Goal: Task Accomplishment & Management: Use online tool/utility

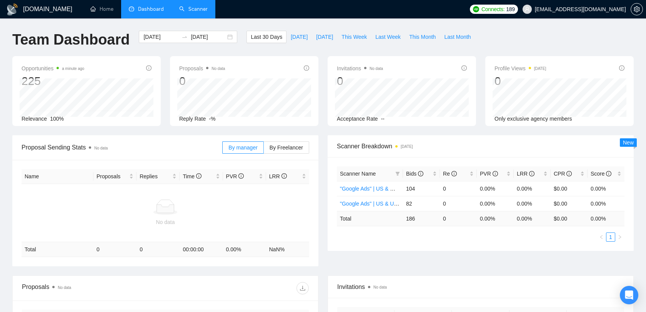
click at [196, 9] on link "Scanner" at bounding box center [193, 9] width 28 height 7
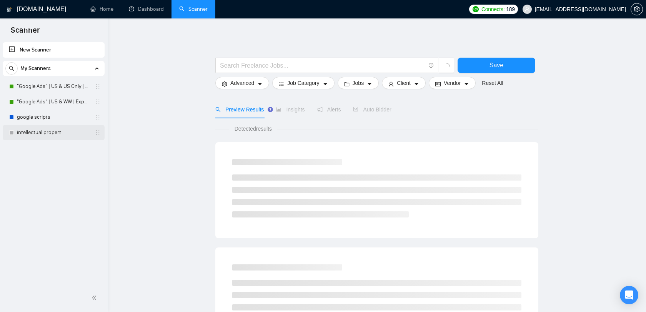
click at [50, 138] on link "intellectual propert" at bounding box center [53, 132] width 73 height 15
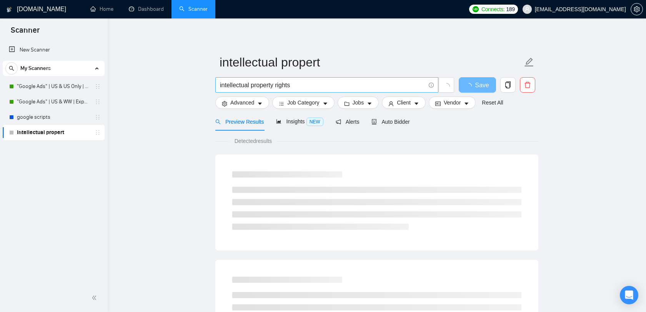
click at [284, 85] on input "intellectual property rights" at bounding box center [322, 85] width 205 height 10
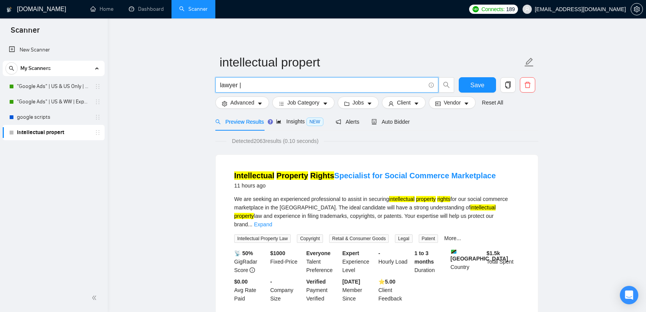
paste input "Corporate Lawyer | Contract Drafting | Data Privacy & Paralegal"
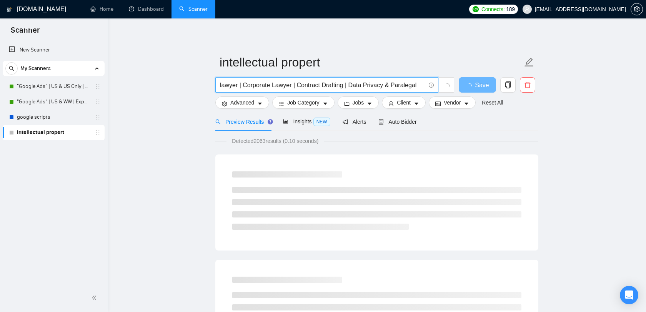
drag, startPoint x: 297, startPoint y: 87, endPoint x: 243, endPoint y: 85, distance: 53.9
click at [243, 85] on input "lawyer | Corporate Lawyer | Contract Drafting | Data Privacy & Paralegal" at bounding box center [322, 85] width 205 height 10
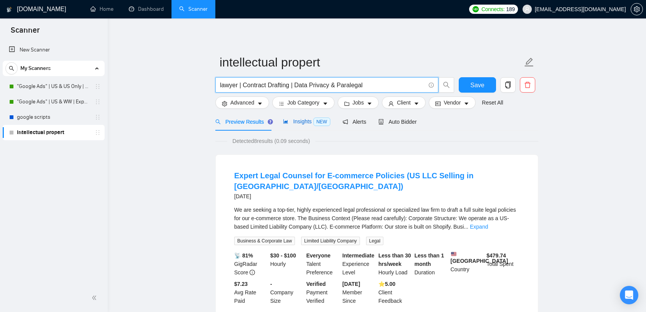
click at [315, 121] on span "NEW" at bounding box center [321, 122] width 17 height 8
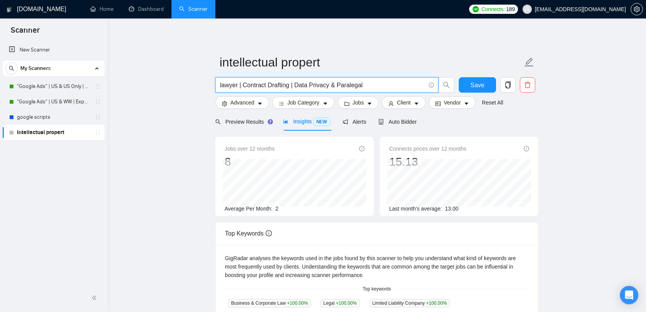
click at [337, 85] on input "lawyer | Contract Drafting | Data Privacy & Paralegal" at bounding box center [322, 85] width 205 height 10
click at [244, 122] on span "Preview Results" at bounding box center [242, 122] width 55 height 6
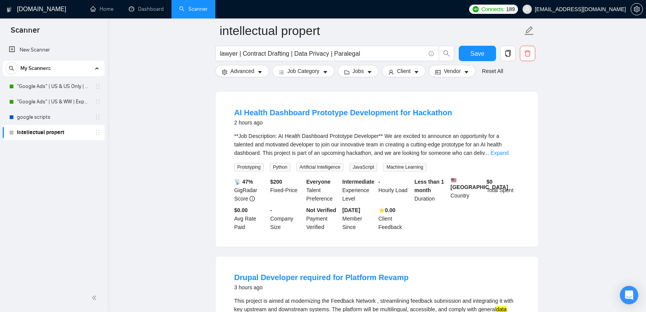
scroll to position [223, 0]
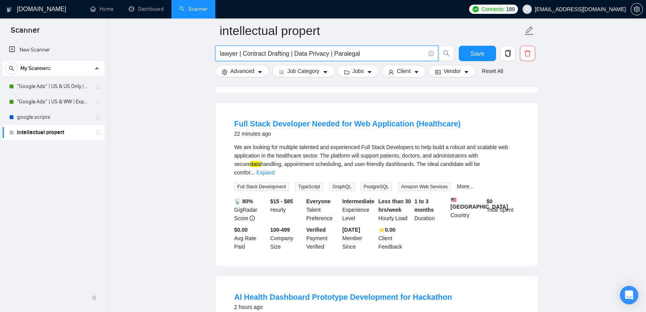
drag, startPoint x: 366, startPoint y: 51, endPoint x: 239, endPoint y: 53, distance: 126.9
click at [239, 53] on input "lawyer | Contract Drafting | Data Privacy | Paralegal" at bounding box center [322, 54] width 205 height 10
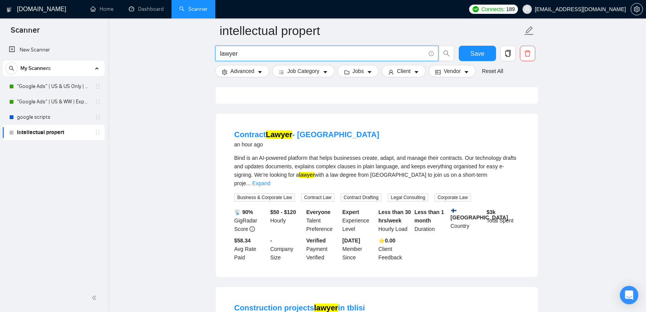
scroll to position [0, 0]
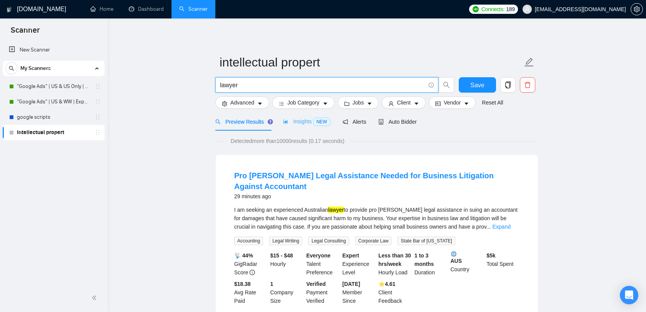
type input "lawyer"
click at [309, 117] on div "Insights NEW" at bounding box center [306, 121] width 47 height 9
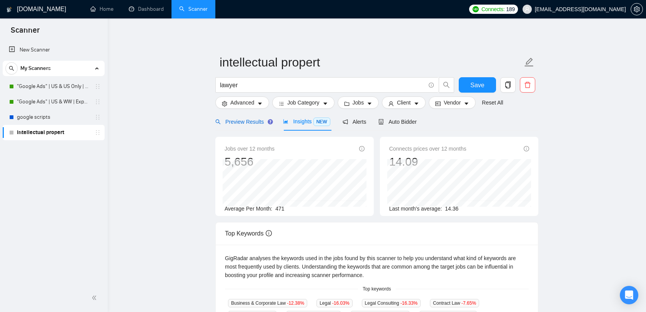
click at [259, 119] on span "Preview Results" at bounding box center [242, 122] width 55 height 6
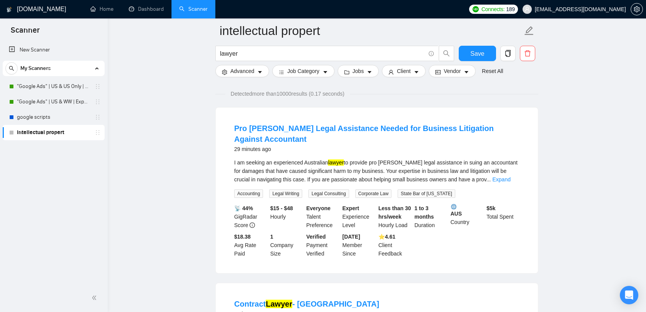
scroll to position [52, 0]
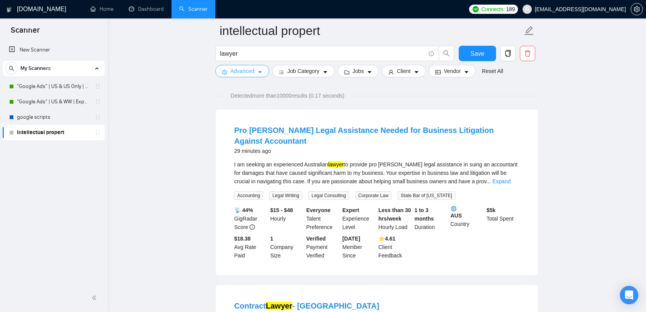
click at [261, 69] on span "caret-down" at bounding box center [259, 72] width 5 height 6
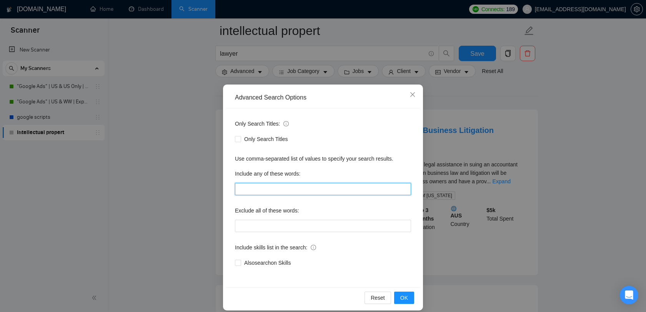
click at [291, 185] on input "text" at bounding box center [323, 189] width 176 height 12
paste input "Corporate Lawyer | Contract Drafting | Data Privacy & Paralegal"
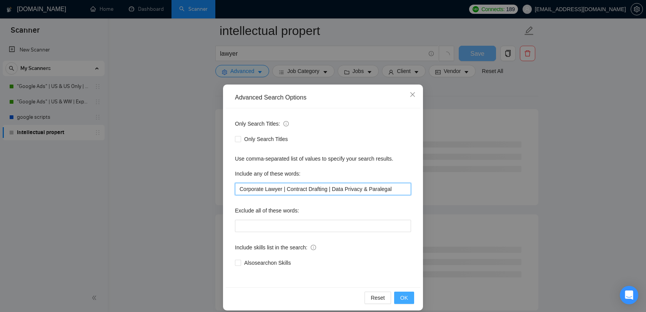
type input "Corporate Lawyer | Contract Drafting | Data Privacy & Paralegal"
click at [411, 294] on button "OK" at bounding box center [404, 298] width 20 height 12
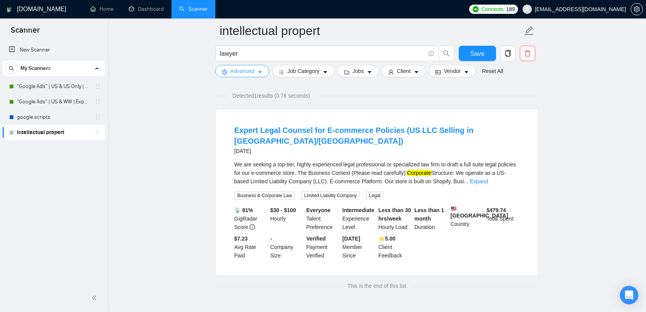
click at [249, 75] on span "Advanced" at bounding box center [242, 71] width 24 height 8
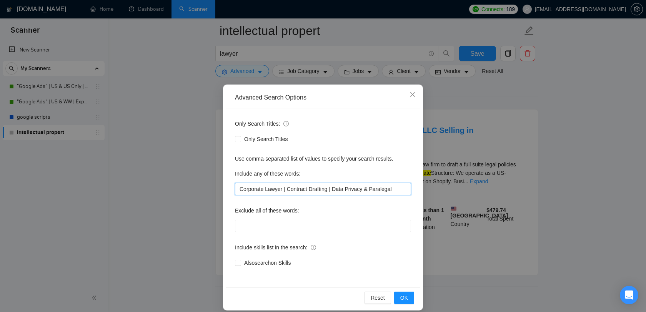
click at [287, 188] on input "Corporate Lawyer | Contract Drafting | Data Privacy & Paralegal" at bounding box center [323, 189] width 176 height 12
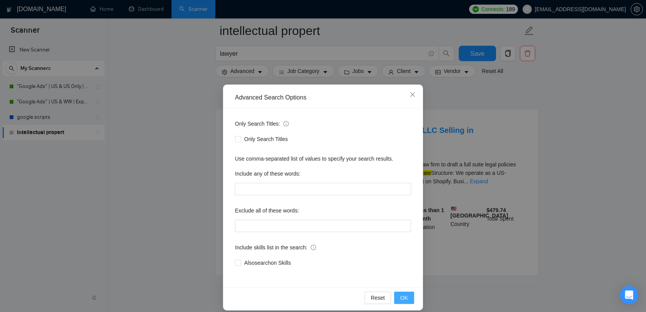
click at [400, 298] on button "OK" at bounding box center [404, 298] width 20 height 12
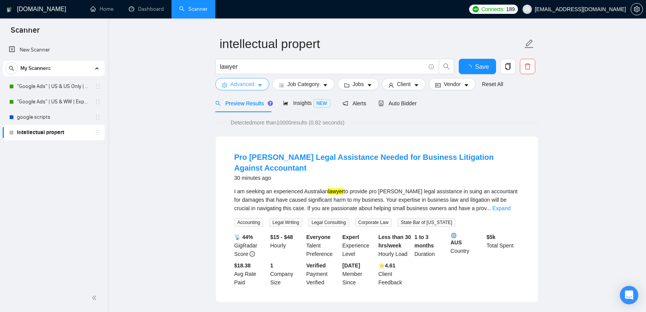
scroll to position [25, 0]
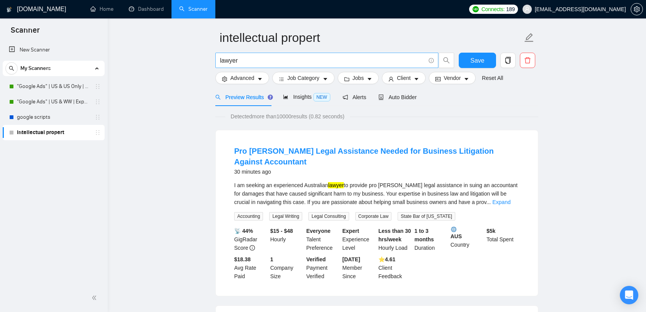
click at [286, 63] on input "lawyer" at bounding box center [322, 61] width 205 height 10
click at [221, 59] on input "lawyer"" at bounding box center [322, 61] width 205 height 10
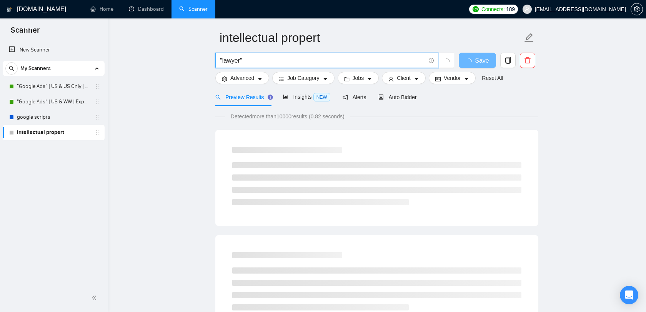
click at [248, 58] on input ""lawyer"" at bounding box center [322, 61] width 205 height 10
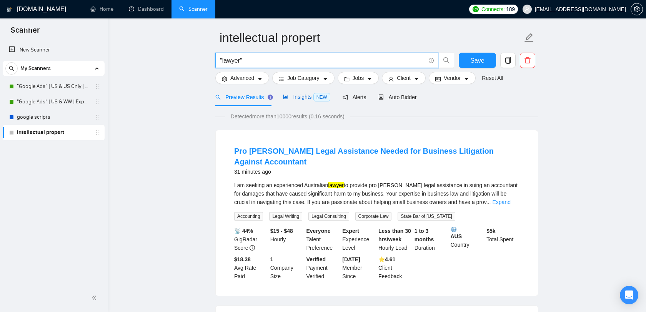
click at [304, 98] on span "Insights NEW" at bounding box center [306, 97] width 47 height 6
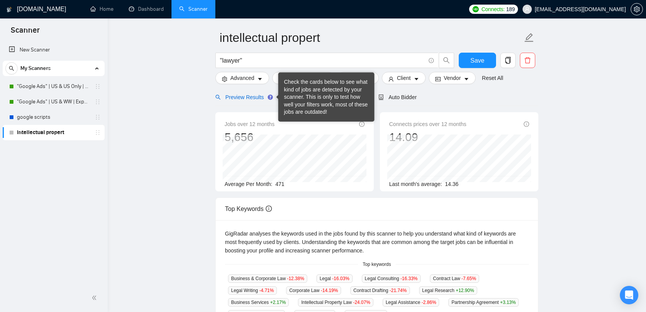
click at [261, 97] on span "Preview Results" at bounding box center [242, 97] width 55 height 6
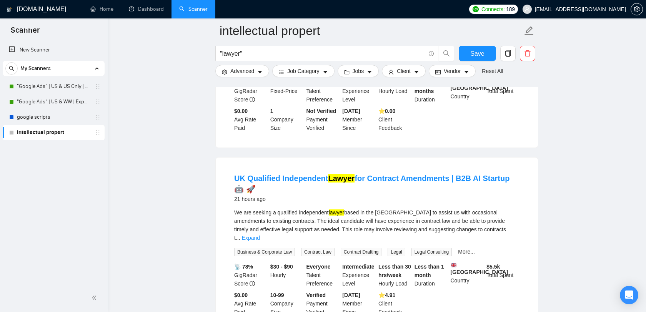
scroll to position [1599, 0]
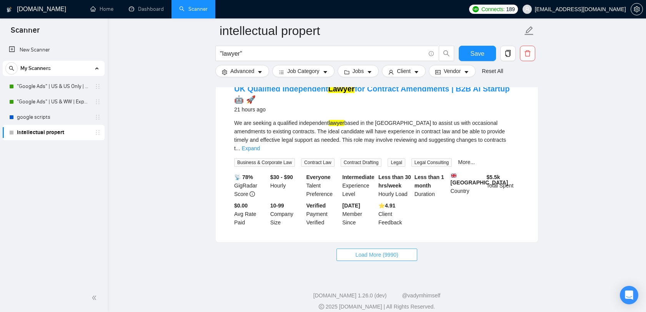
click at [396, 251] on span "Load More (9990)" at bounding box center [376, 255] width 43 height 8
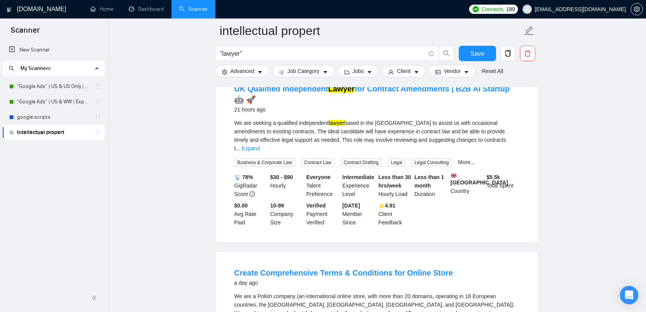
scroll to position [1674, 0]
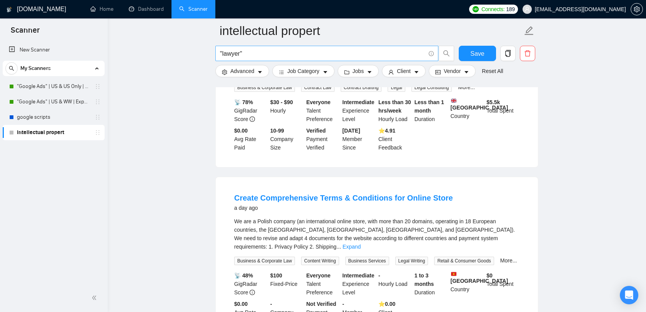
click at [261, 54] on input ""lawyer"" at bounding box center [322, 54] width 205 height 10
paste input "IPR"
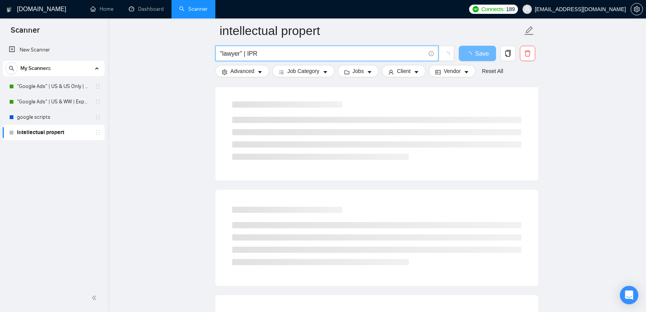
scroll to position [0, 0]
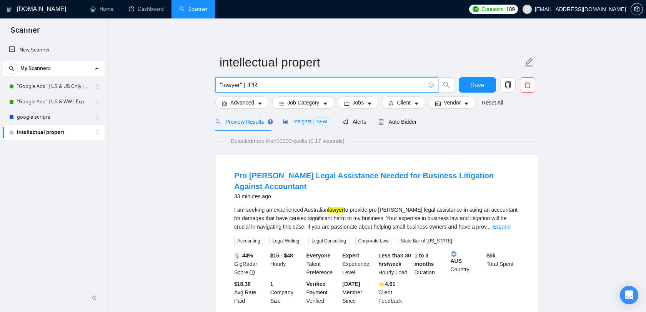
click at [309, 125] on div "Insights NEW" at bounding box center [306, 121] width 47 height 9
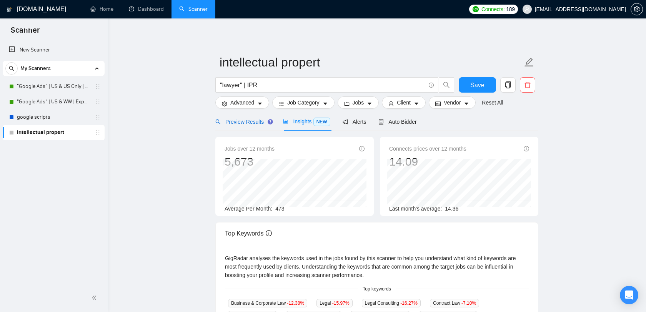
click at [262, 125] on span "Preview Results" at bounding box center [242, 122] width 55 height 6
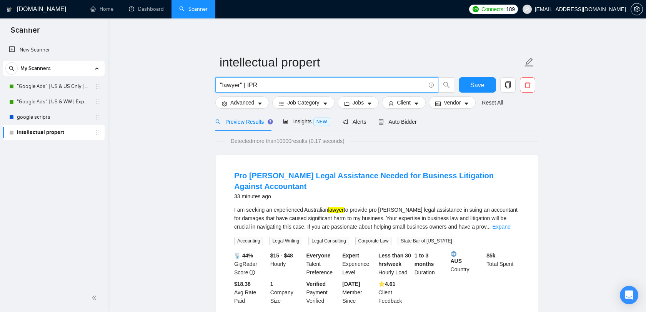
drag, startPoint x: 248, startPoint y: 84, endPoint x: 184, endPoint y: 84, distance: 64.2
click at [484, 87] on button "Save" at bounding box center [477, 84] width 37 height 15
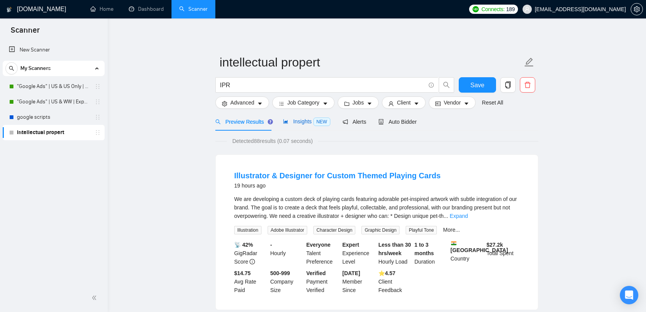
click at [292, 124] on span "Insights NEW" at bounding box center [306, 121] width 47 height 6
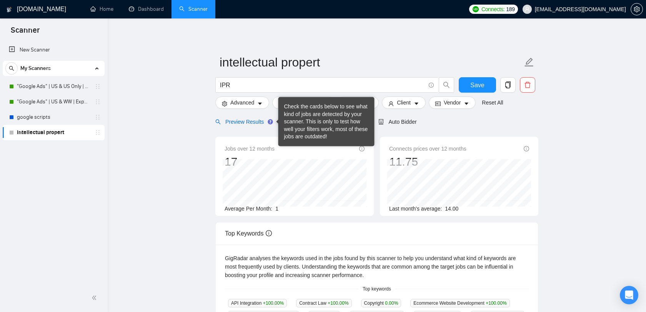
click at [258, 125] on span "Preview Results" at bounding box center [242, 122] width 55 height 6
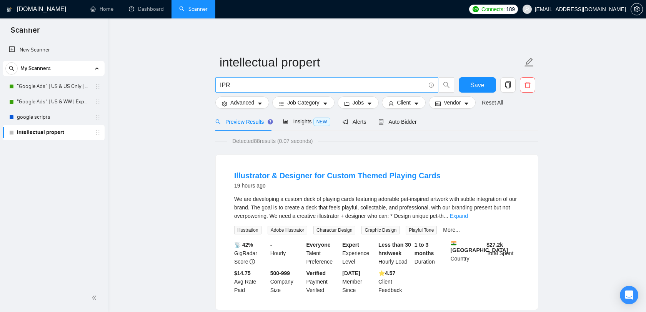
click at [240, 86] on input "IPR" at bounding box center [322, 85] width 205 height 10
type input "I"
paste input "IPR"
type input "IPR"
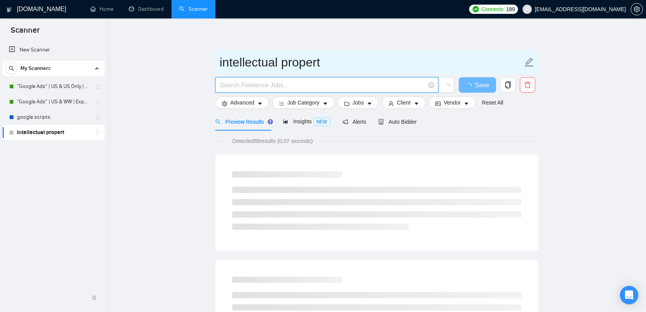
paste input "intellectual property rights"
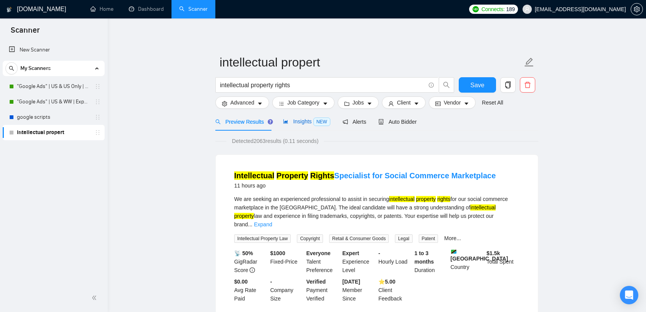
click at [307, 122] on span "Insights NEW" at bounding box center [306, 121] width 47 height 6
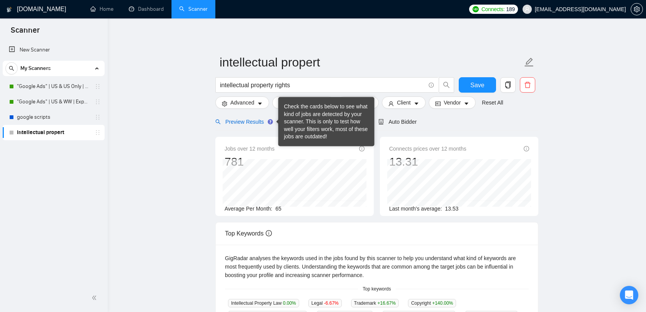
click at [251, 125] on div "Preview Results" at bounding box center [242, 122] width 55 height 8
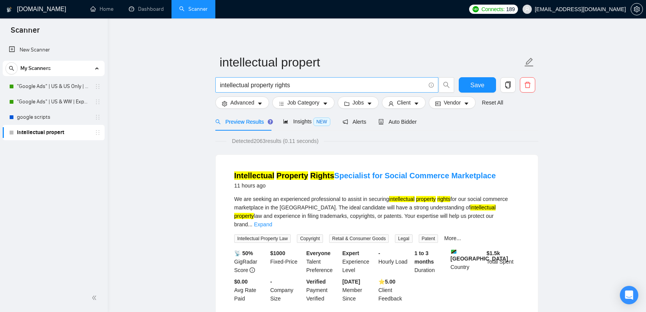
click at [316, 87] on input "intellectual property rights" at bounding box center [322, 85] width 205 height 10
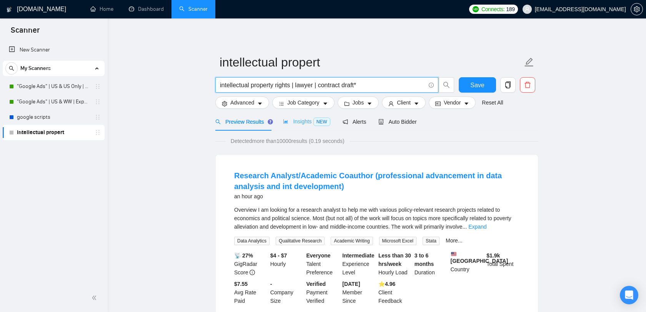
type input "intellectual property rights | lawyer | contract draft*"
click at [300, 120] on span "Insights NEW" at bounding box center [306, 121] width 47 height 6
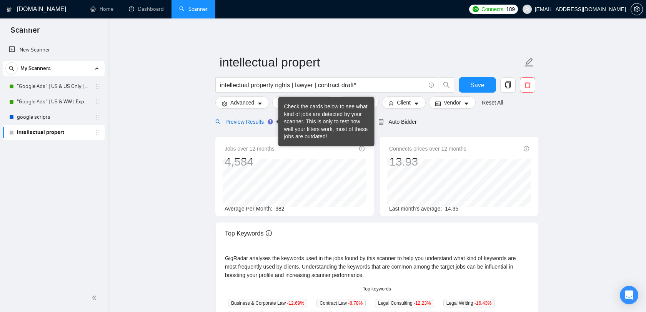
click at [265, 122] on span "Preview Results" at bounding box center [242, 122] width 55 height 6
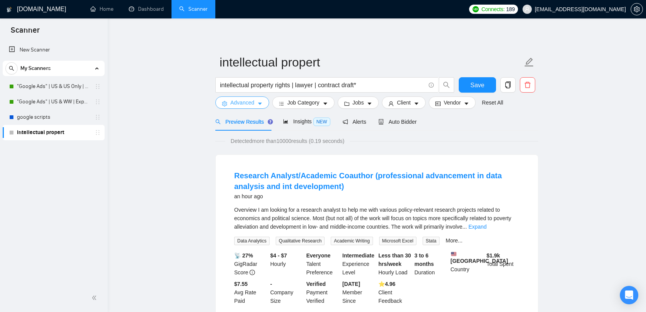
click at [253, 105] on span "Advanced" at bounding box center [242, 102] width 24 height 8
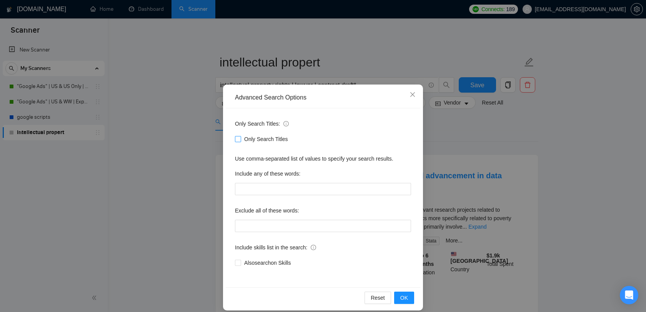
click at [252, 143] on span "Only Search Titles" at bounding box center [266, 139] width 50 height 8
click at [240, 141] on input "Only Search Titles" at bounding box center [237, 138] width 5 height 5
checkbox input "true"
click at [404, 298] on span "OK" at bounding box center [404, 298] width 8 height 8
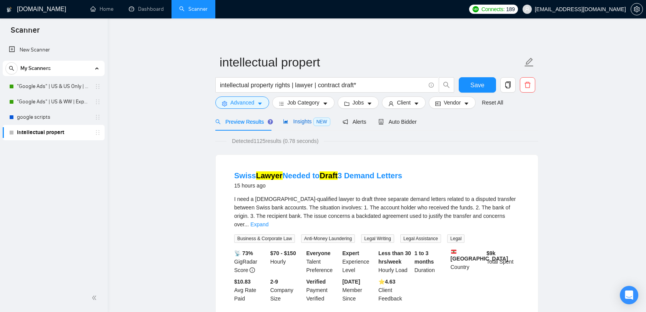
click at [305, 120] on span "Insights NEW" at bounding box center [306, 121] width 47 height 6
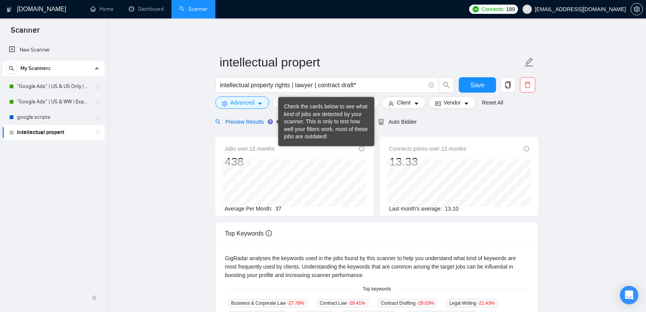
click at [264, 123] on span "Preview Results" at bounding box center [242, 122] width 55 height 6
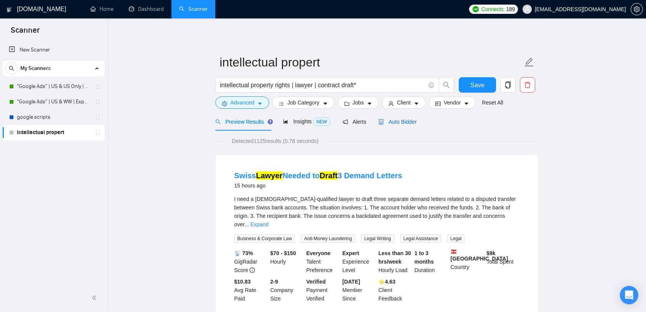
click at [401, 121] on span "Auto Bidder" at bounding box center [397, 122] width 38 height 6
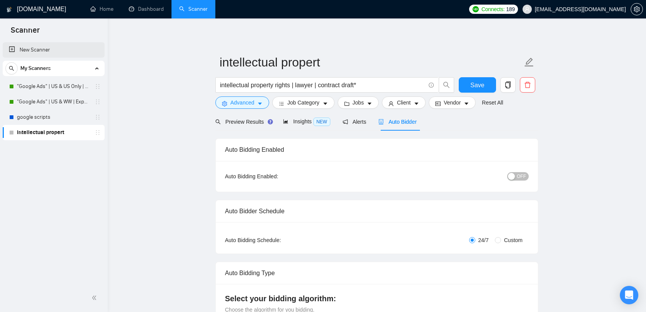
click at [70, 52] on link "New Scanner" at bounding box center [54, 49] width 90 height 15
click at [467, 87] on button "Save" at bounding box center [477, 84] width 37 height 15
click at [55, 51] on link "New Scanner" at bounding box center [54, 49] width 90 height 15
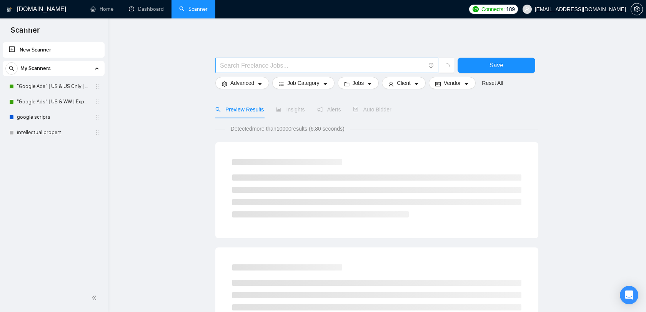
click at [319, 60] on span at bounding box center [326, 65] width 223 height 15
type input "legal consult*"
click at [277, 67] on input "legal consult*" at bounding box center [322, 66] width 205 height 10
click at [288, 67] on input "text" at bounding box center [322, 66] width 205 height 10
paste input "legal consult*"
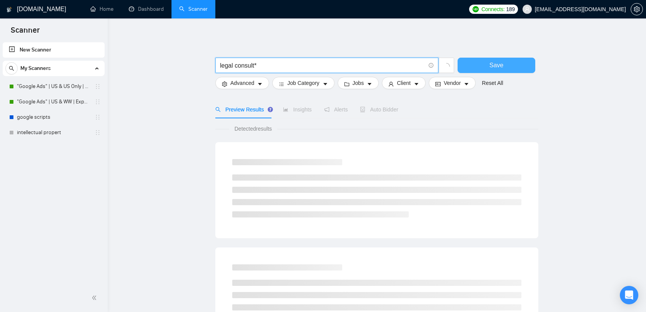
type input "legal consult*"
click at [514, 67] on button "Save" at bounding box center [496, 65] width 78 height 15
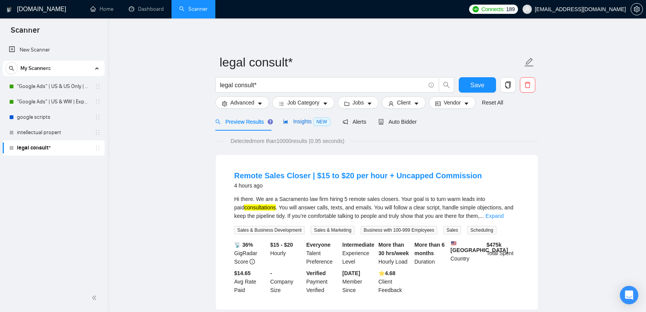
click at [305, 125] on div "Insights NEW" at bounding box center [306, 121] width 47 height 9
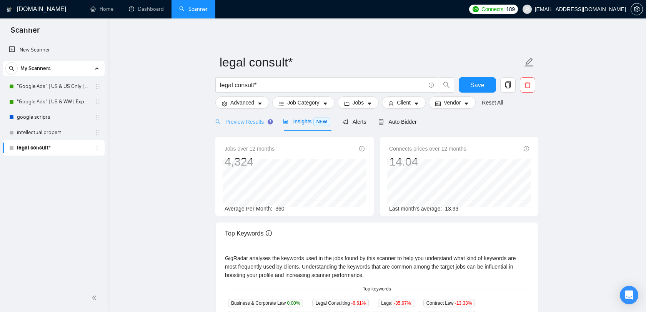
click at [259, 130] on div "Preview Results" at bounding box center [242, 122] width 55 height 18
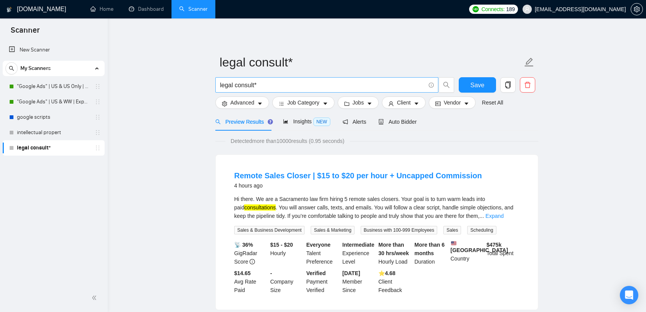
click at [217, 85] on span "legal consult*" at bounding box center [326, 84] width 223 height 15
click at [221, 85] on input "legal consult*" at bounding box center [322, 85] width 205 height 10
click at [267, 82] on input "(legal consult*" at bounding box center [322, 85] width 205 height 10
click at [220, 85] on input "(legal consult*)"" at bounding box center [322, 85] width 205 height 10
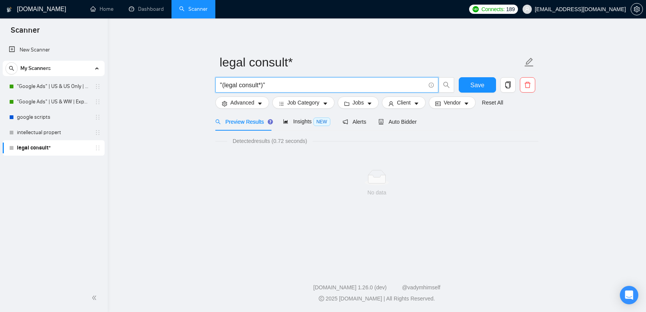
click at [264, 86] on input ""(legal consult*)"" at bounding box center [322, 85] width 205 height 10
click at [224, 83] on input ""(legal consult"" at bounding box center [322, 85] width 205 height 10
click at [256, 86] on input ""legal consult"" at bounding box center [322, 85] width 205 height 10
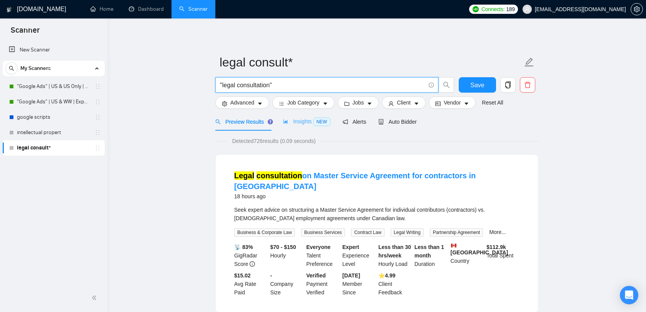
type input ""legal consultation""
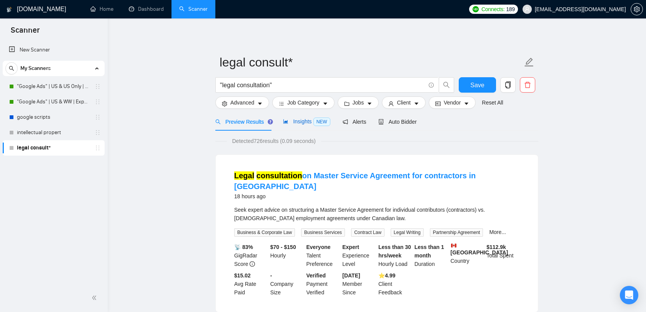
click at [296, 123] on span "Insights NEW" at bounding box center [306, 121] width 47 height 6
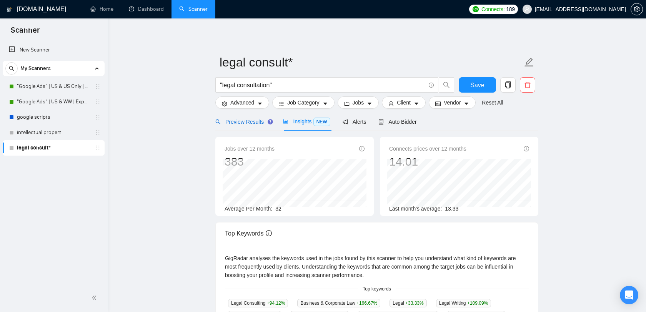
click at [253, 121] on span "Preview Results" at bounding box center [242, 122] width 55 height 6
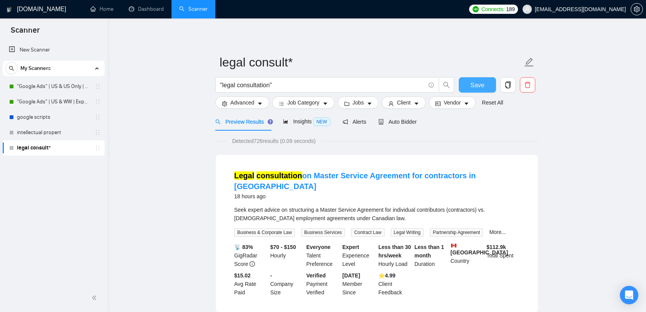
click at [485, 86] on button "Save" at bounding box center [477, 84] width 37 height 15
click at [416, 120] on span "Auto Bidder" at bounding box center [397, 122] width 38 height 6
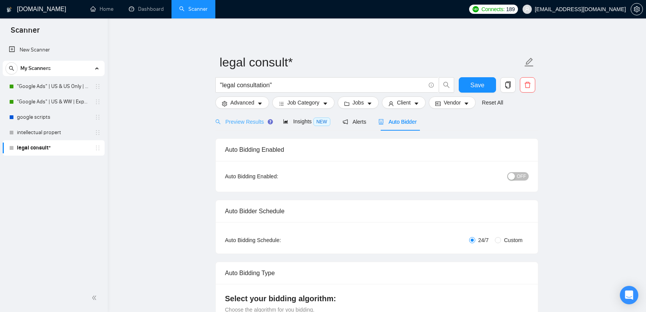
click at [248, 127] on div "Preview Results" at bounding box center [242, 122] width 55 height 18
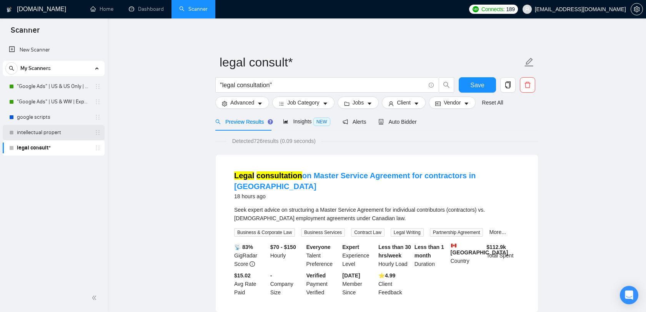
click at [55, 129] on link "intellectual propert" at bounding box center [53, 132] width 73 height 15
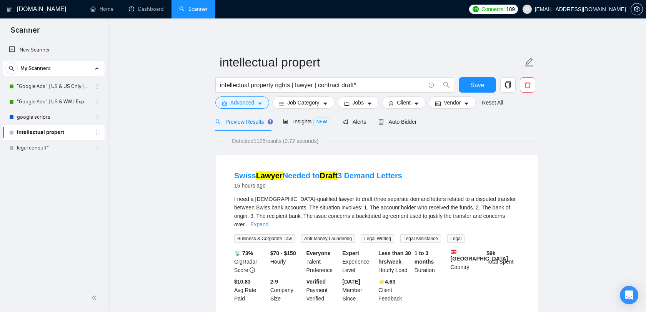
click at [303, 123] on span "Insights NEW" at bounding box center [306, 121] width 47 height 6
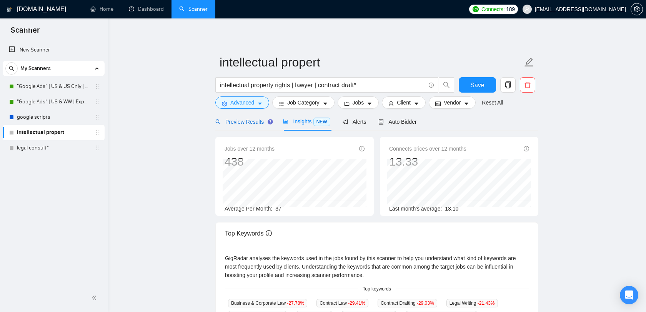
click at [243, 119] on span "Preview Results" at bounding box center [242, 122] width 55 height 6
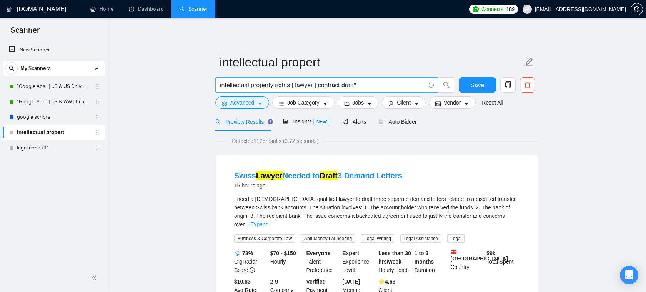
click at [293, 86] on input "intellectual property rights | lawyer | contract draft*" at bounding box center [322, 85] width 205 height 10
click at [63, 152] on link "legal consult*" at bounding box center [53, 147] width 73 height 15
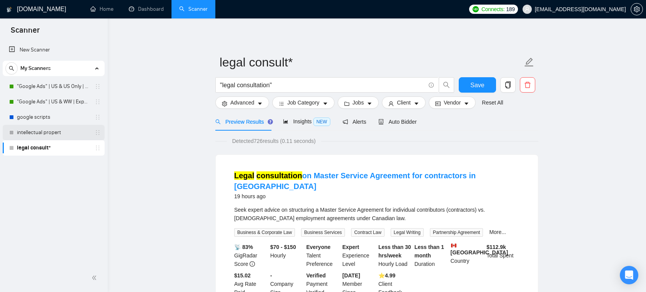
click at [49, 130] on link "intellectual propert" at bounding box center [53, 132] width 73 height 15
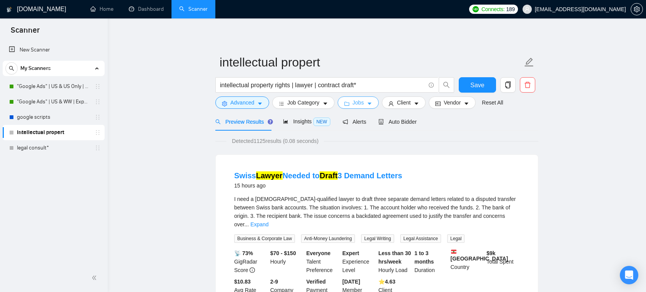
click at [372, 103] on icon "caret-down" at bounding box center [369, 103] width 5 height 5
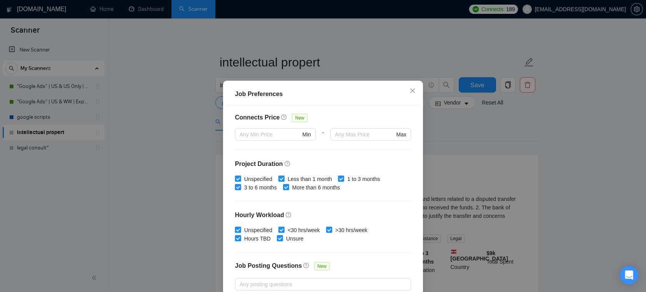
scroll to position [229, 0]
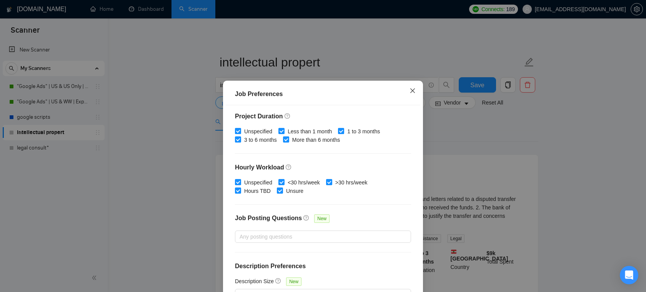
click at [411, 91] on icon "close" at bounding box center [412, 91] width 6 height 6
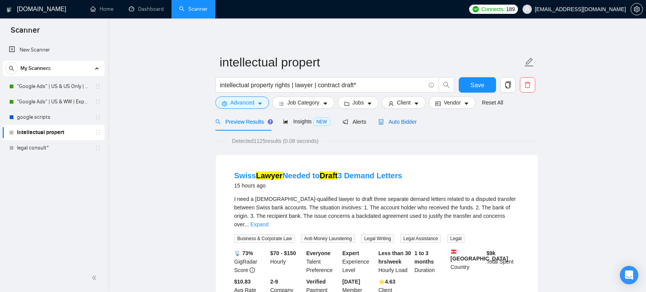
click at [388, 122] on span "Auto Bidder" at bounding box center [397, 122] width 38 height 6
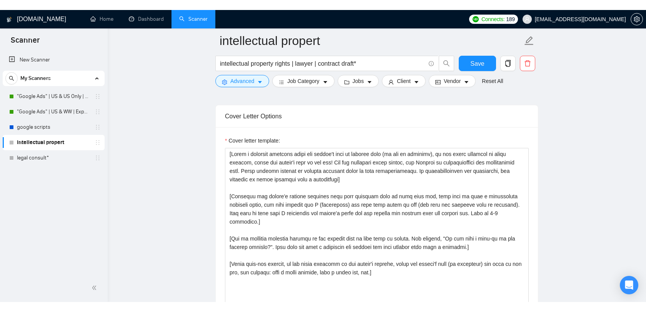
scroll to position [808, 0]
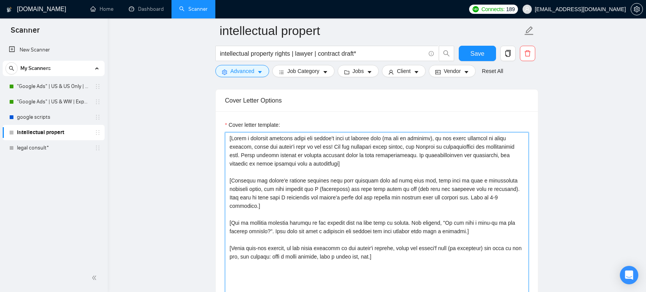
click at [367, 162] on textarea "Cover letter template:" at bounding box center [377, 218] width 304 height 173
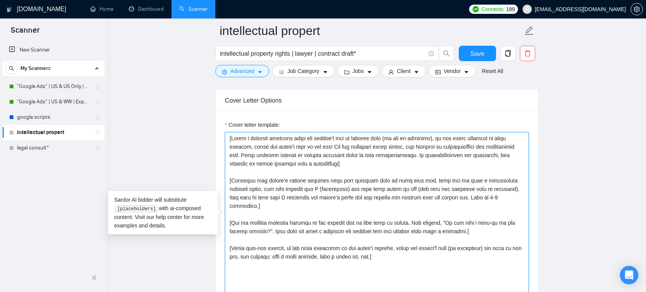
click at [354, 205] on textarea "Cover letter template:" at bounding box center [377, 218] width 304 height 173
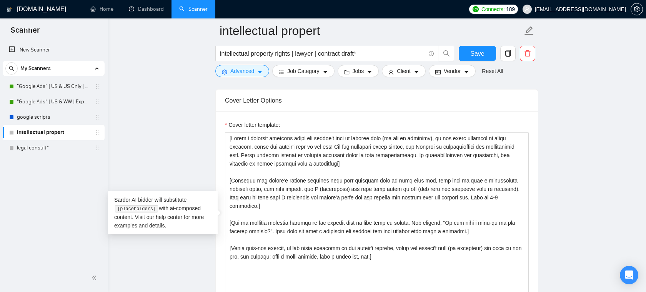
click at [344, 111] on div "Cover Letter Options" at bounding box center [377, 101] width 304 height 22
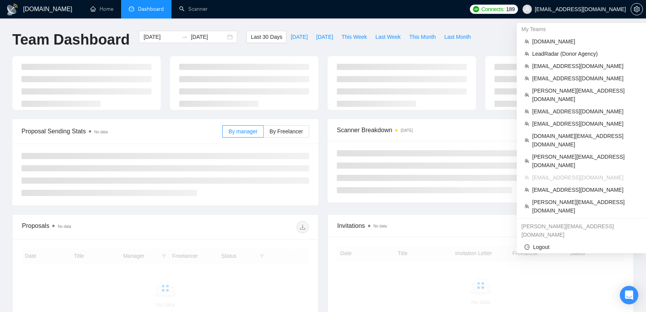
click at [591, 9] on span "[EMAIL_ADDRESS][DOMAIN_NAME]" at bounding box center [580, 9] width 91 height 0
click at [564, 132] on span "dee7.office@gmail.com" at bounding box center [585, 140] width 106 height 17
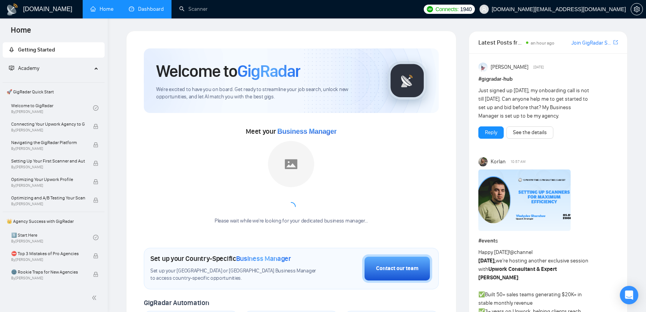
click at [139, 8] on link "Dashboard" at bounding box center [146, 9] width 35 height 7
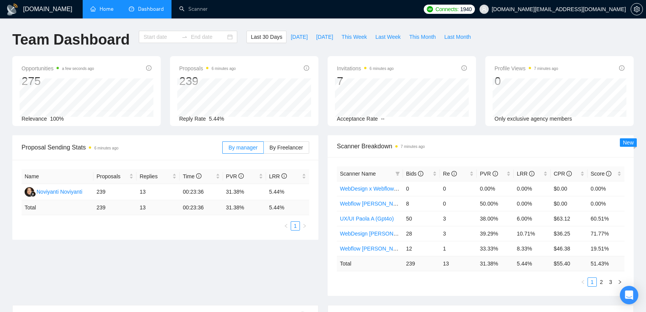
type input "[DATE]"
click at [201, 23] on div "GigRadar.io Home Dashboard Scanner Connects: 1940 dee7.office@gmail.com Team Da…" at bounding box center [323, 304] width 646 height 609
click at [201, 12] on link "Scanner" at bounding box center [193, 9] width 28 height 7
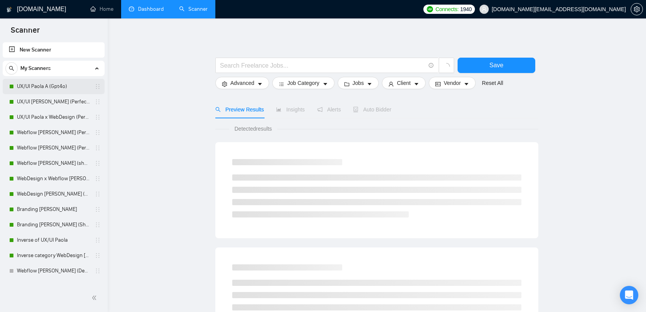
click at [47, 88] on link "UX/UI Paola A (Gpt4o)" at bounding box center [53, 86] width 73 height 15
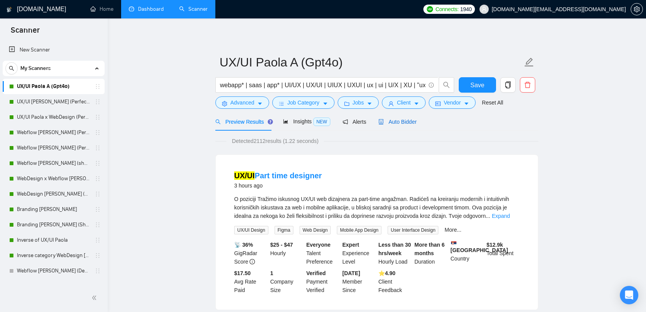
click at [416, 121] on span "Auto Bidder" at bounding box center [397, 122] width 38 height 6
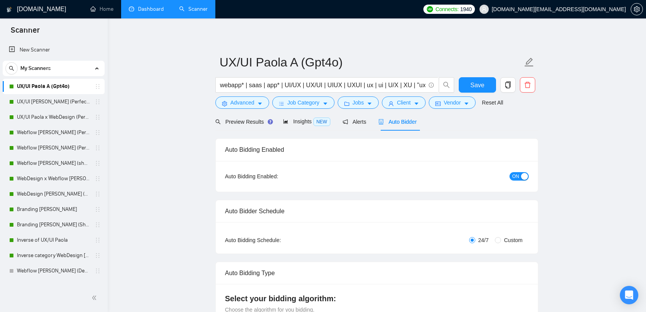
radio input "false"
radio input "true"
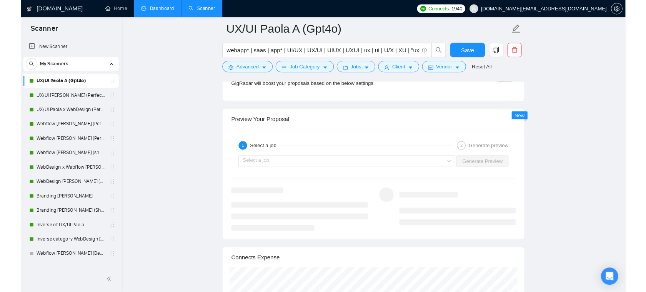
scroll to position [1592, 0]
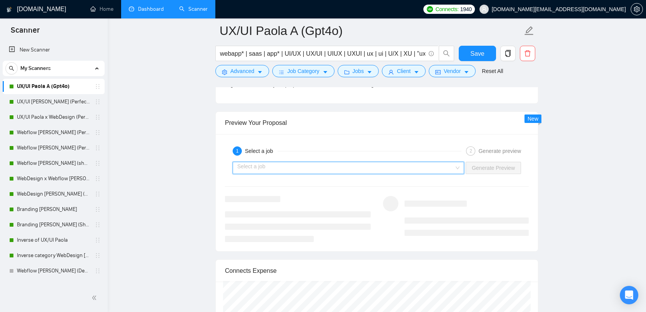
click at [364, 170] on input "search" at bounding box center [345, 168] width 217 height 12
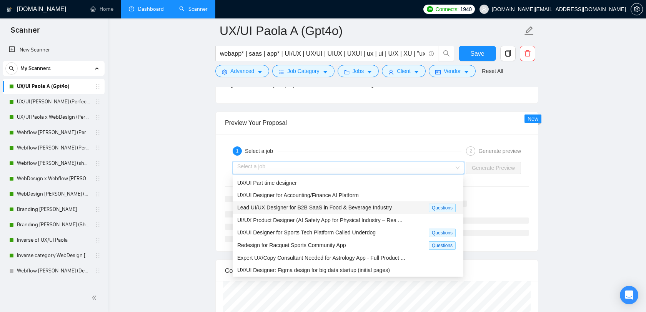
click at [313, 209] on span "Lead UI/UX Designer for B2B SaaS in Food & Beverage Industry" at bounding box center [314, 208] width 155 height 6
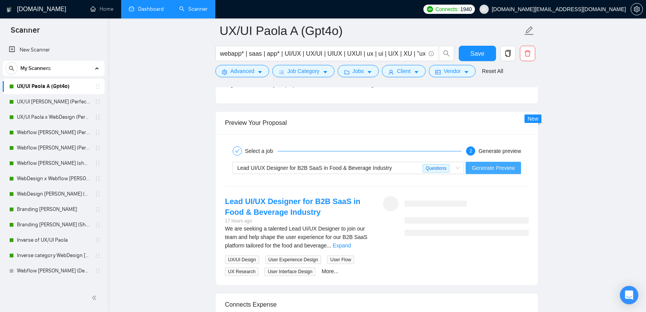
click at [494, 167] on span "Generate Preview" at bounding box center [493, 168] width 43 height 8
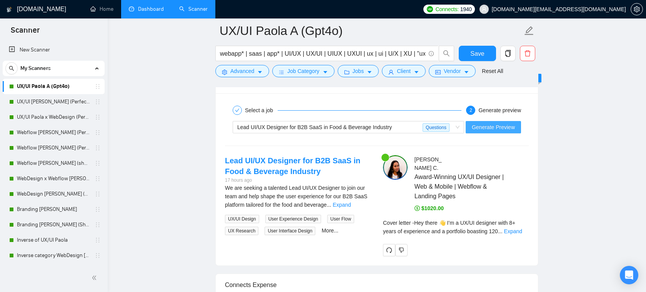
scroll to position [1640, 0]
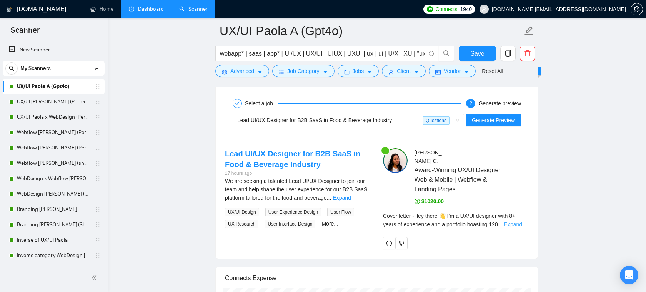
click at [514, 221] on link "Expand" at bounding box center [513, 224] width 18 height 6
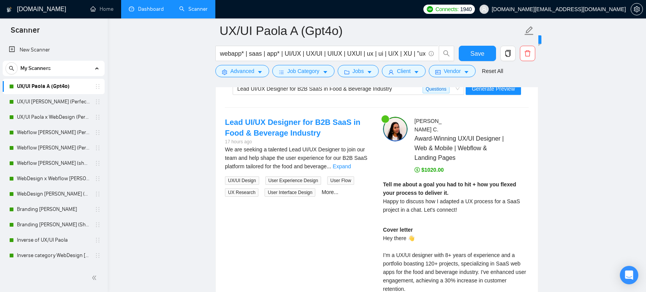
scroll to position [1708, 0]
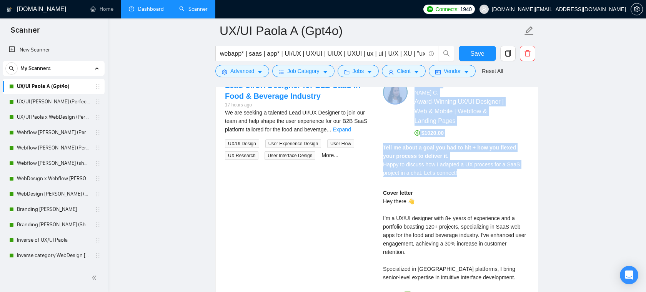
drag, startPoint x: 475, startPoint y: 167, endPoint x: 376, endPoint y: 158, distance: 99.3
click at [376, 158] on div "Lead UI/UX Designer for B2B SaaS in Food & Beverage Industry 17 hours ago We ar…" at bounding box center [377, 246] width 316 height 333
click at [451, 145] on strong "Tell me about a goal you had to hit + how you flexed your process to deliver it." at bounding box center [449, 152] width 133 height 15
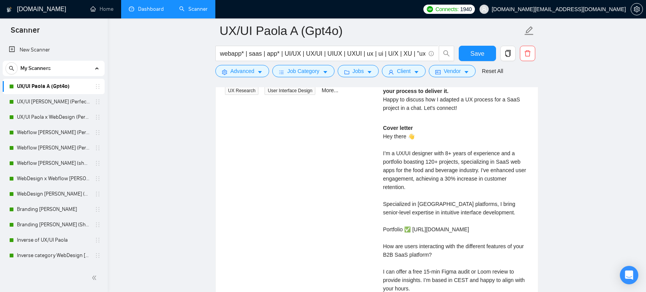
scroll to position [1782, 0]
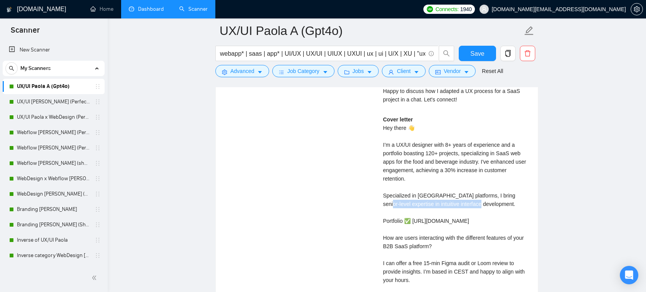
drag, startPoint x: 498, startPoint y: 194, endPoint x: 395, endPoint y: 191, distance: 103.0
click at [395, 191] on div "Cover letter Hey there 👋 I’m a UX/UI designer with 8+ years of experience and a…" at bounding box center [456, 216] width 146 height 203
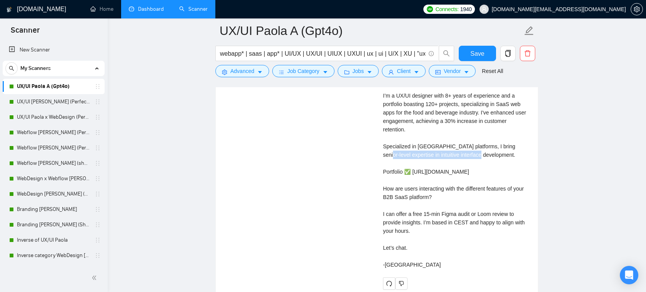
scroll to position [1835, 0]
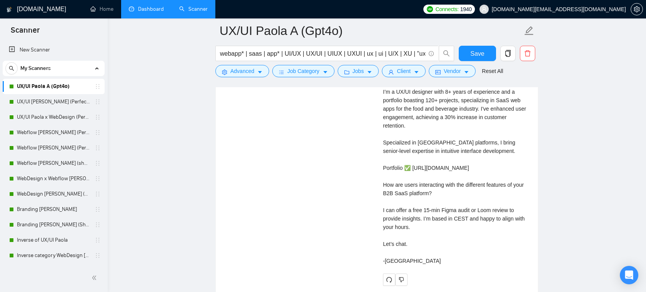
click at [434, 204] on div "Cover letter Hey there 👋 I’m a UX/UI designer with 8+ years of experience and a…" at bounding box center [456, 163] width 146 height 203
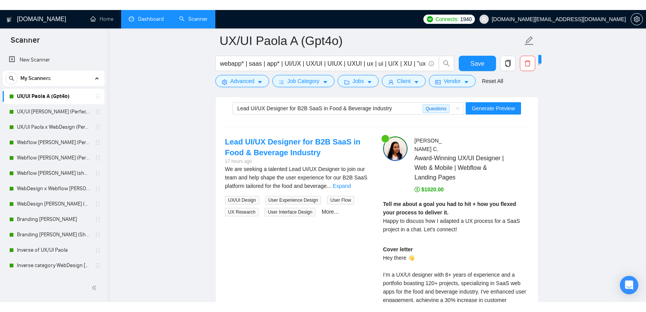
scroll to position [1660, 0]
